Goal: Transaction & Acquisition: Download file/media

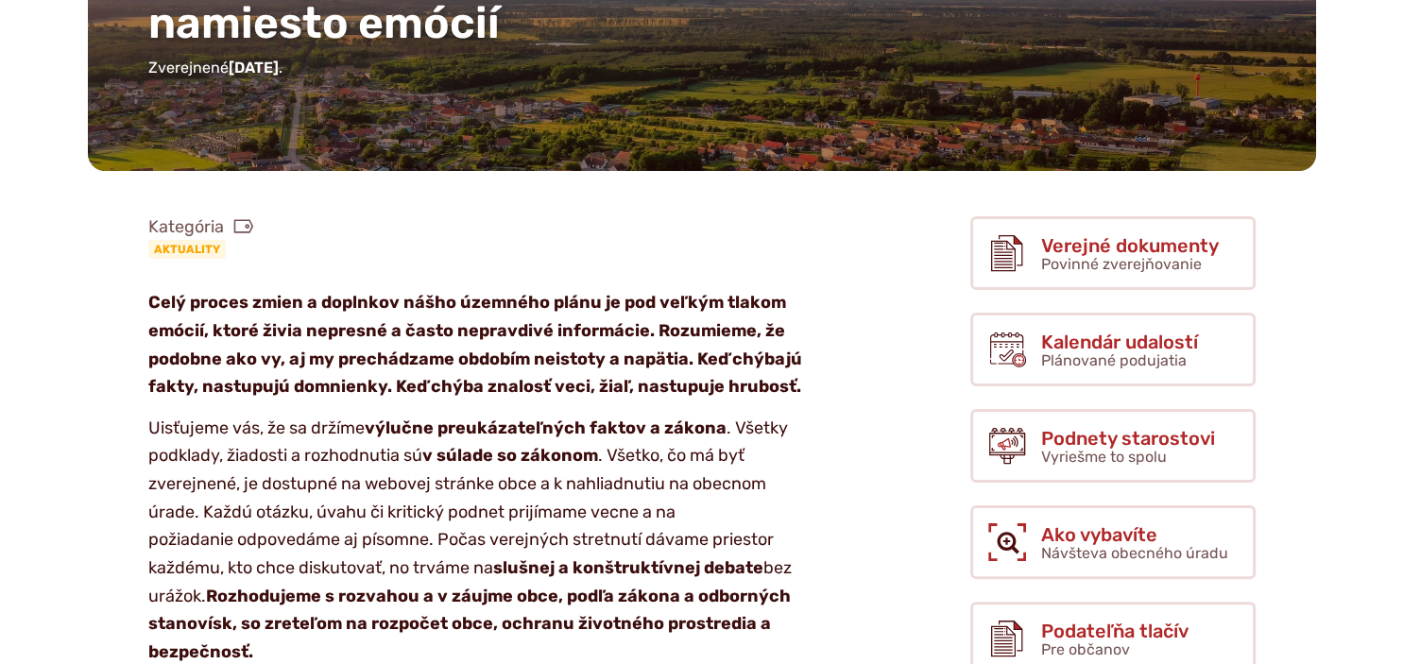
scroll to position [399, 0]
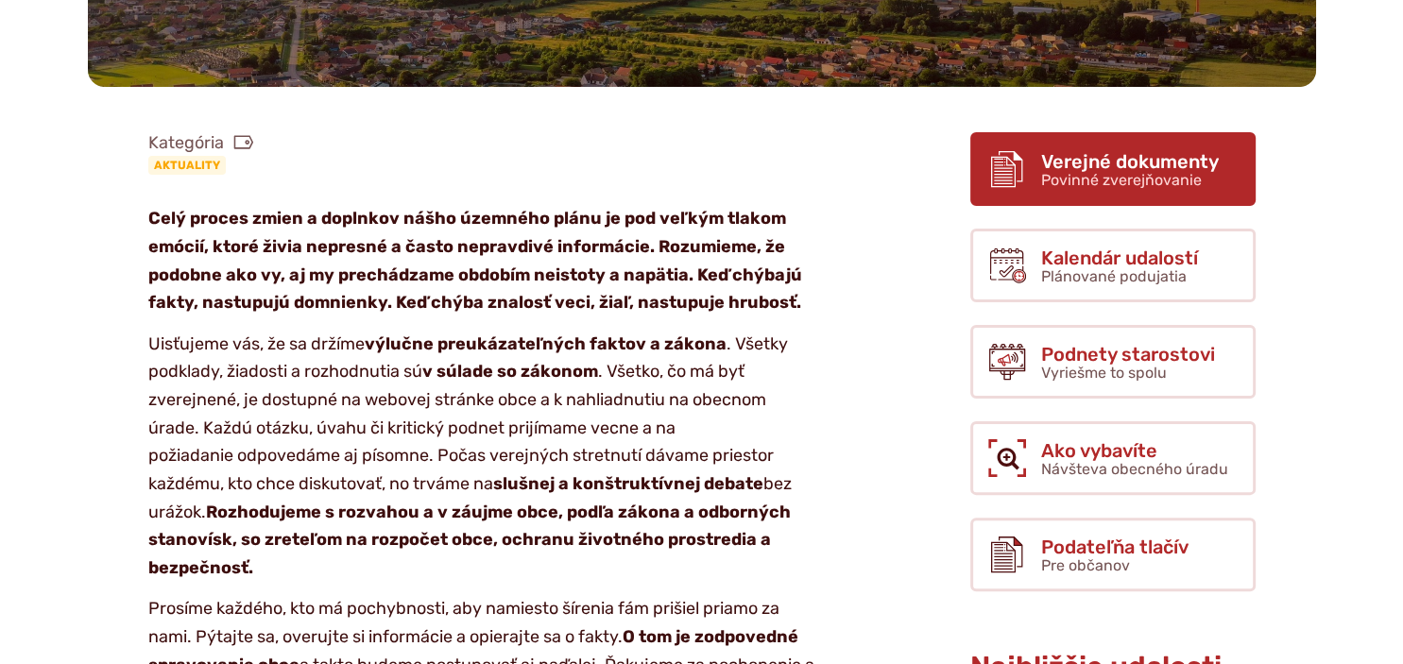
click at [1157, 157] on span "Verejné dokumenty" at bounding box center [1130, 161] width 178 height 21
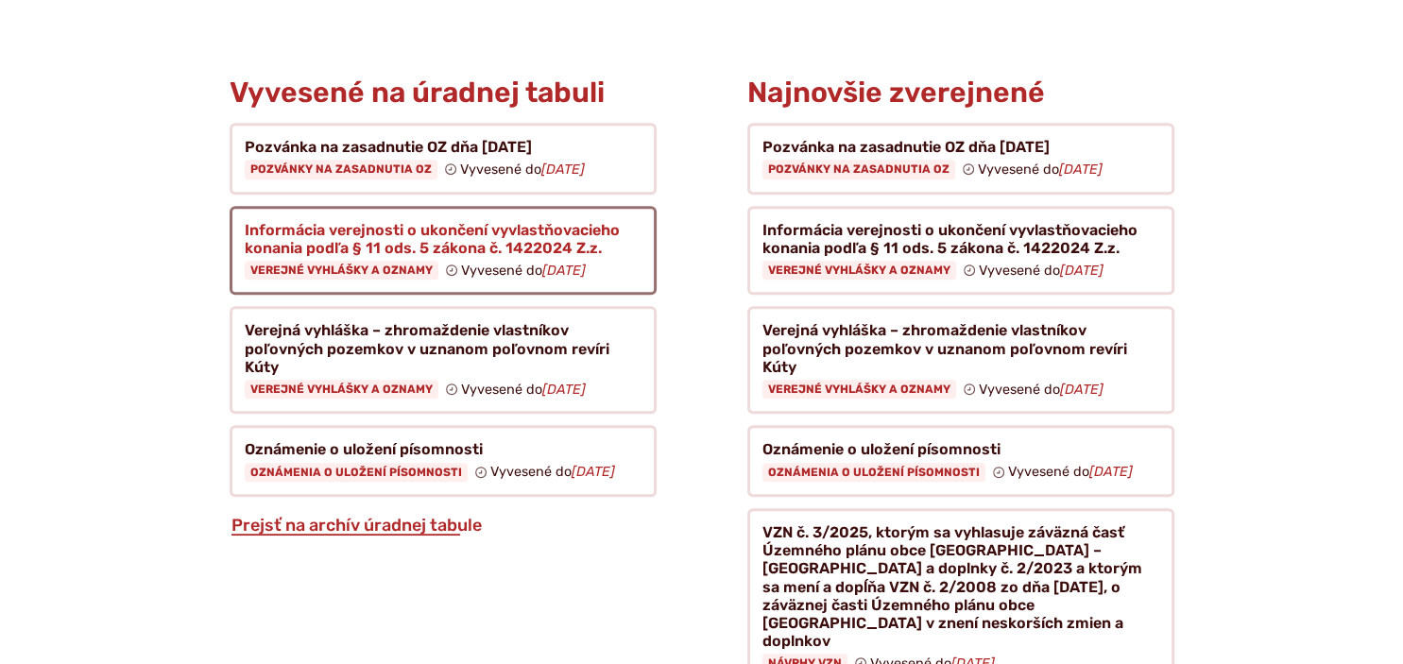
scroll to position [1296, 0]
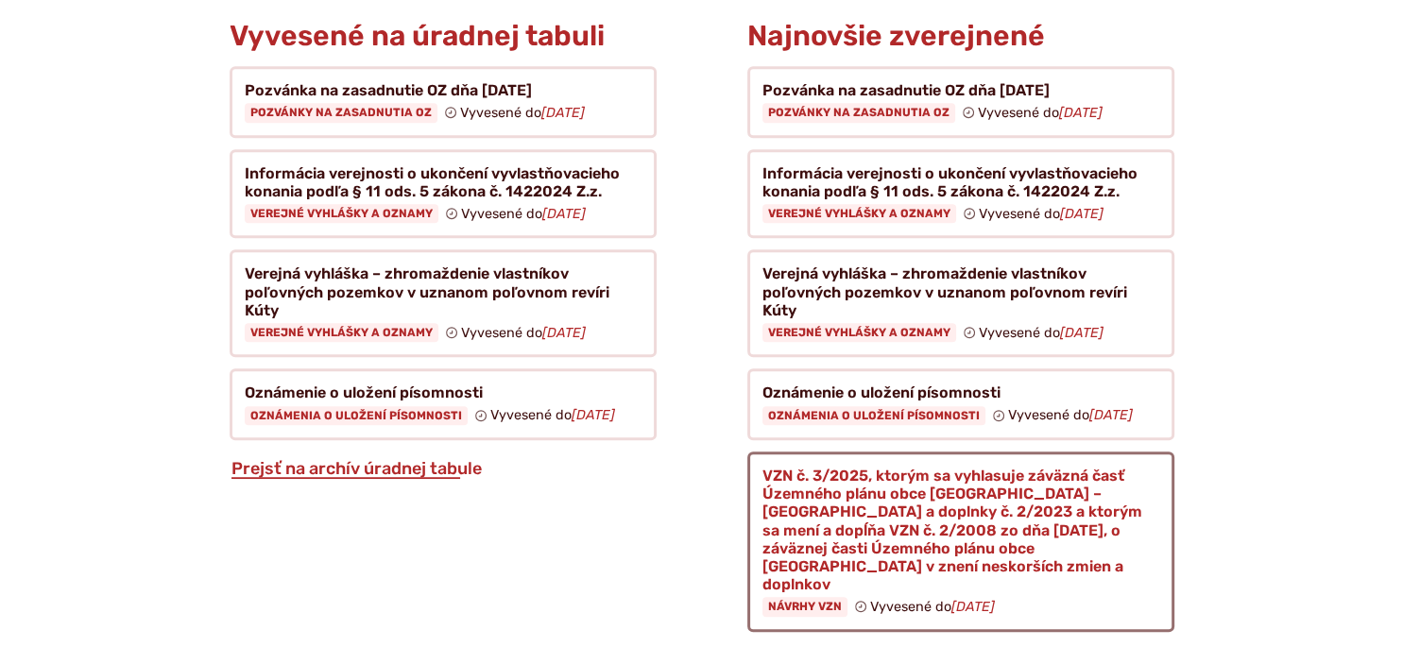
click at [964, 483] on figure at bounding box center [960, 541] width 427 height 180
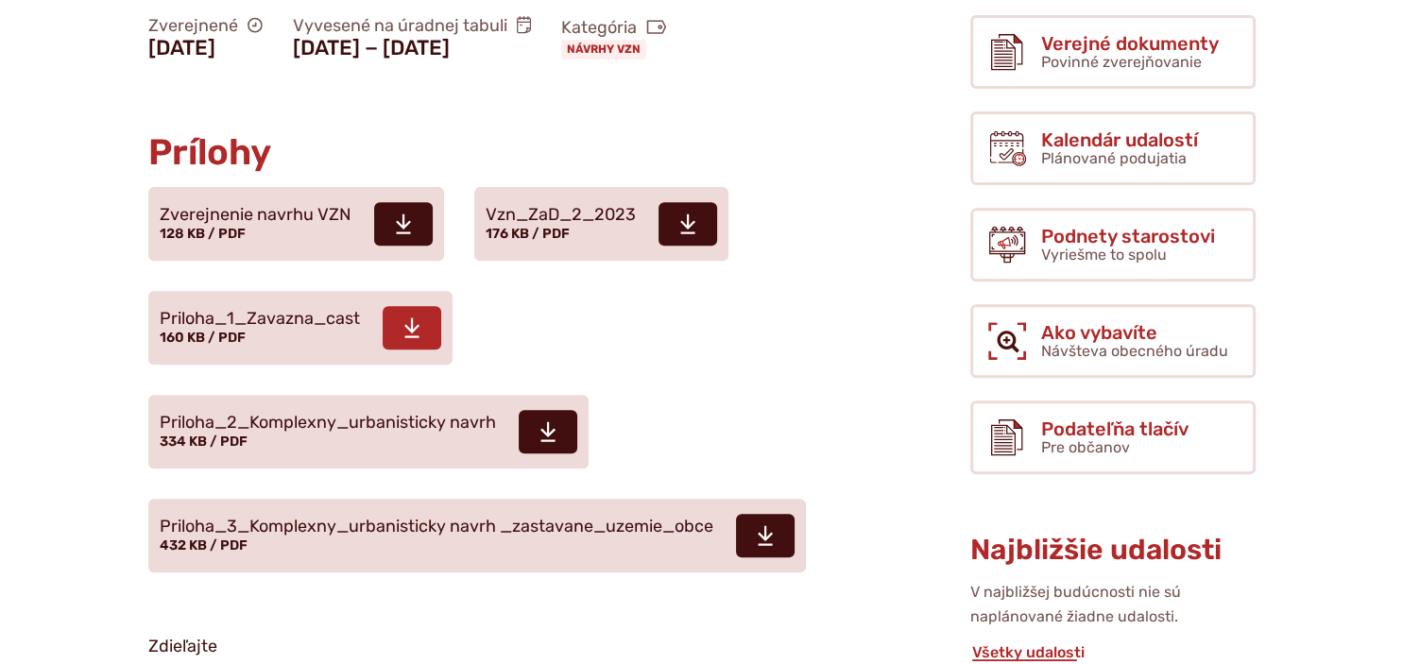
scroll to position [698, 0]
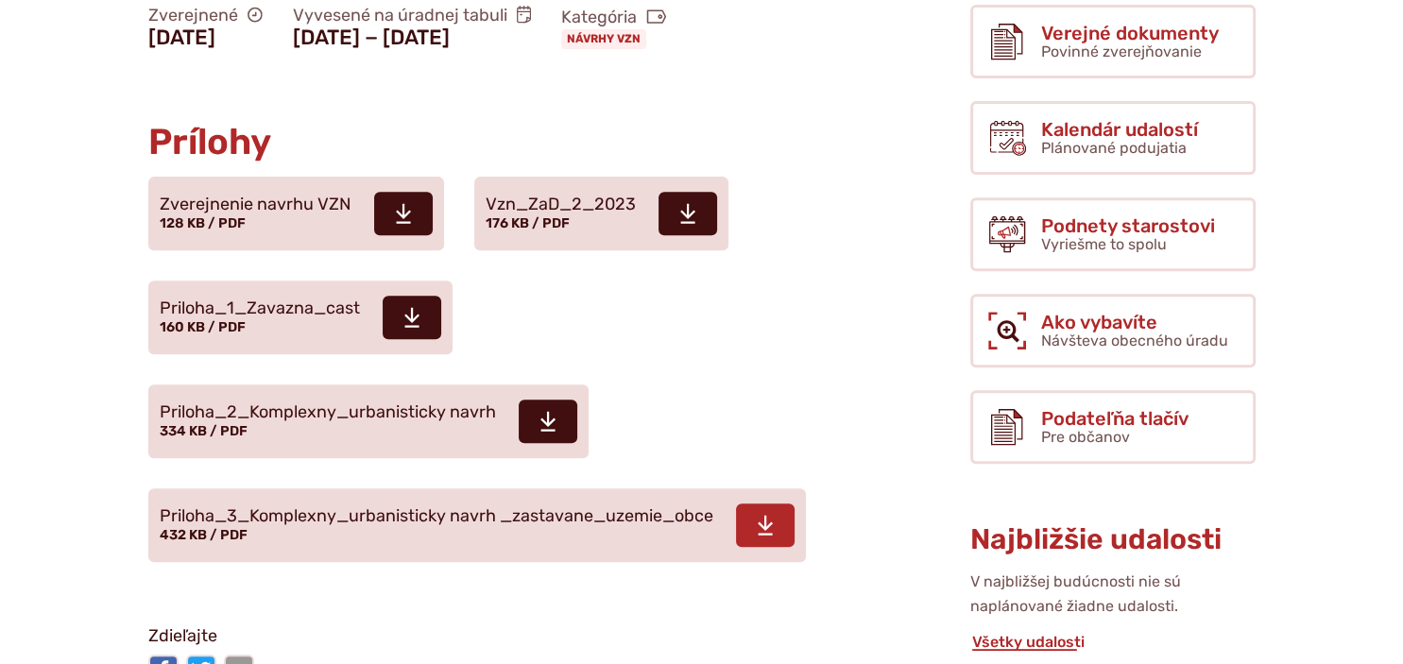
click at [320, 500] on span "Priloha_3_Komplexny_urbanisticky navrh _zastavane_uzemie_obce 432 KB / PDF" at bounding box center [436, 526] width 553 height 53
click at [411, 396] on span "Priloha_2_Komplexny_urbanisticky navrh 334 KB / PDF" at bounding box center [328, 422] width 336 height 53
click at [257, 292] on span "Priloha_1_Zavazna_cast 160 KB / PDF" at bounding box center [260, 318] width 200 height 53
click at [528, 215] on span "176 KB / PDF" at bounding box center [527, 223] width 84 height 16
click at [253, 196] on span "Zverejnenie navrhu VZN" at bounding box center [256, 205] width 192 height 19
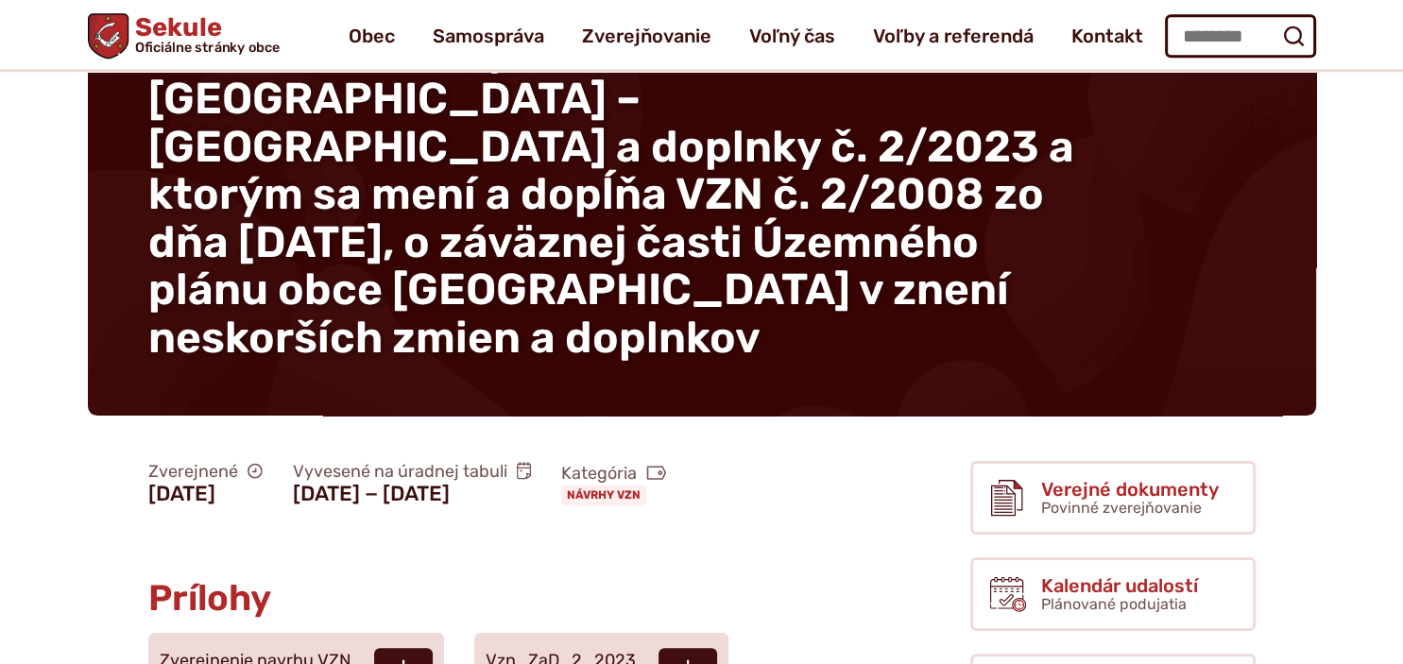
scroll to position [199, 0]
